Goal: Check status: Check status

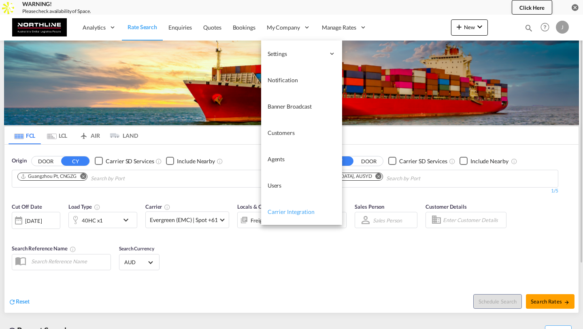
click at [282, 214] on span "Carrier Integration" at bounding box center [291, 211] width 47 height 7
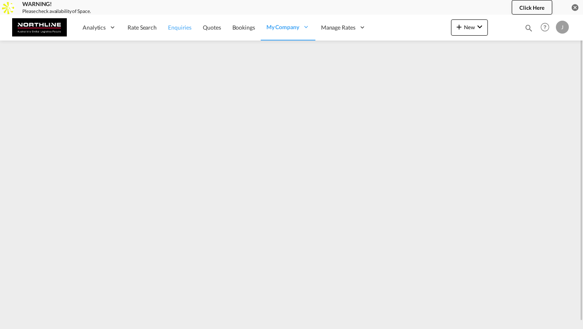
click at [179, 31] on link "Enquiries" at bounding box center [179, 27] width 35 height 26
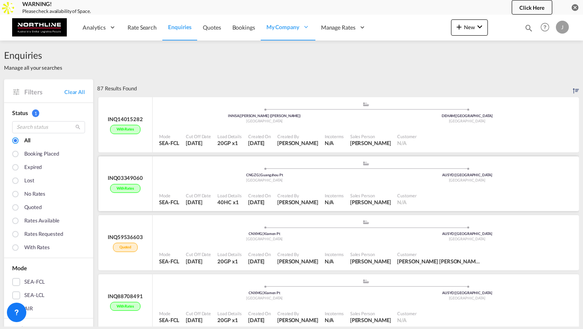
click at [258, 184] on div ".a{fill:#aaa8ad;} .a{fill:#aaa8ad;} CNGZG | Guangzhou Pt [GEOGRAPHIC_DATA] AUSY…" at bounding box center [366, 172] width 414 height 24
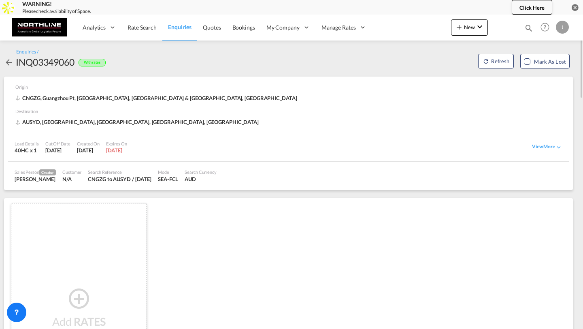
click at [12, 63] on md-icon "icon-arrow-left" at bounding box center [9, 63] width 10 height 10
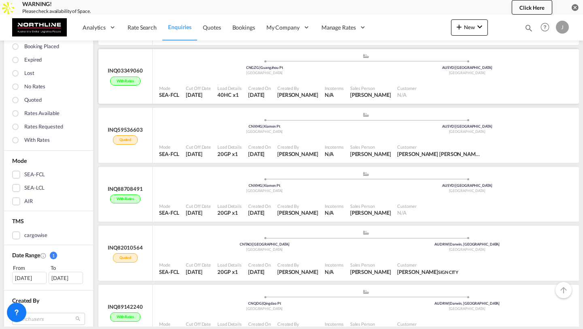
scroll to position [111, 0]
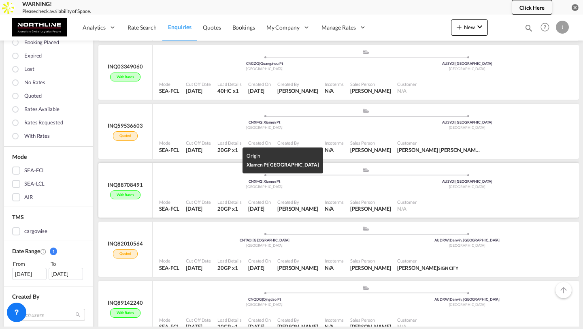
click at [227, 186] on div "[GEOGRAPHIC_DATA]" at bounding box center [264, 186] width 203 height 5
